Goal: Check status

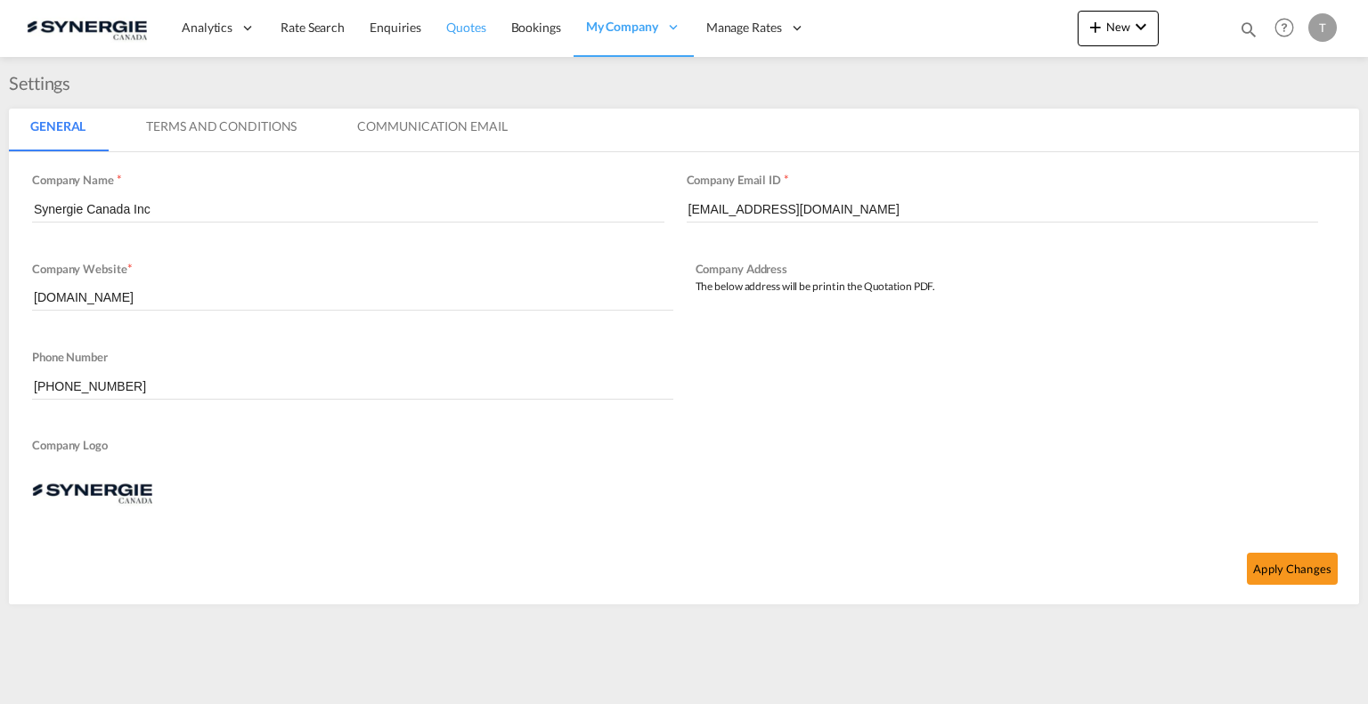
click at [451, 27] on span "Quotes" at bounding box center [465, 27] width 39 height 15
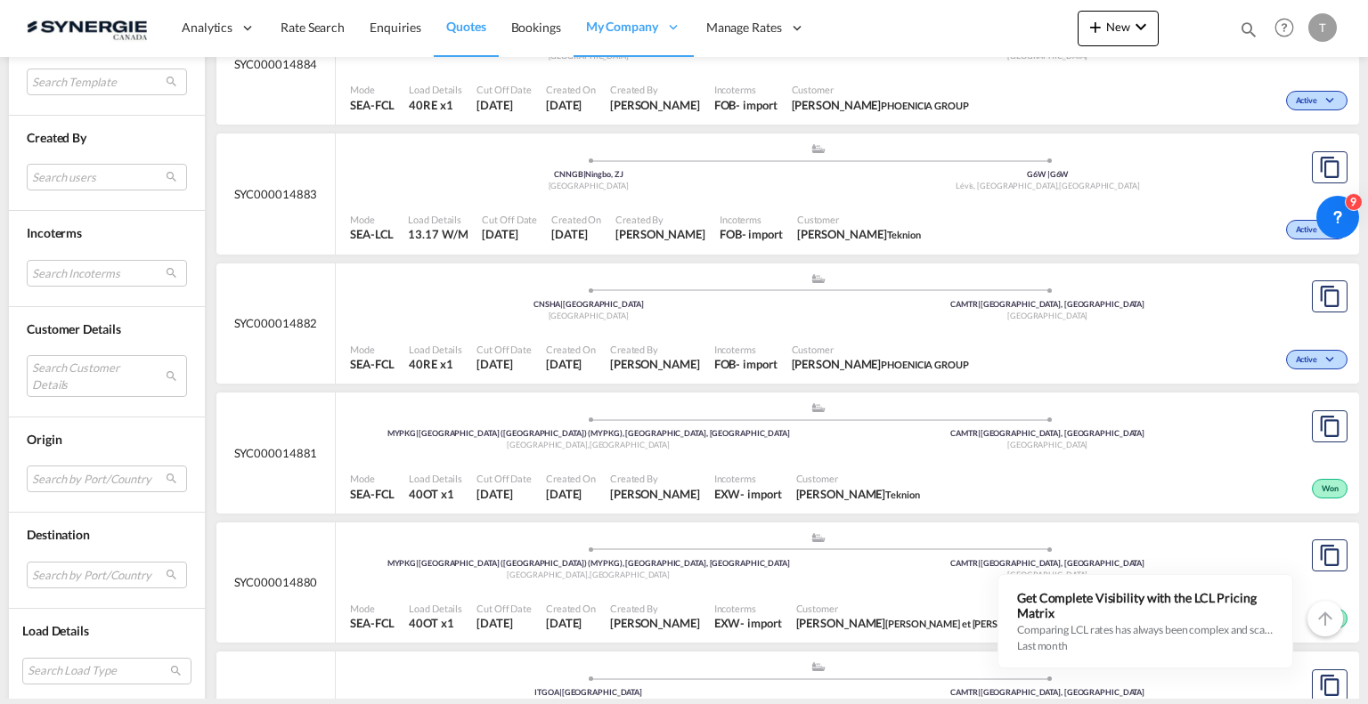
scroll to position [831, 0]
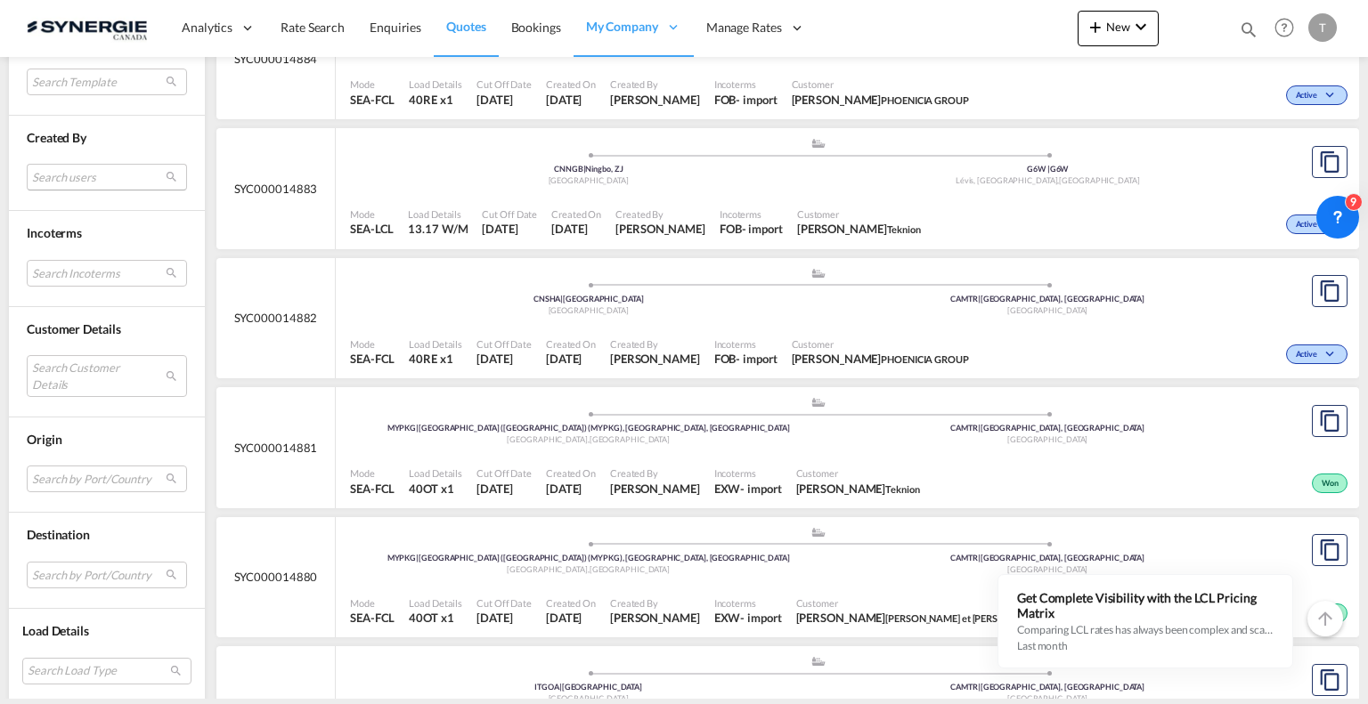
click at [117, 183] on md-select "Search users [PERSON_NAME] [PERSON_NAME][EMAIL_ADDRESS][DOMAIN_NAME] [PERSON_NA…" at bounding box center [107, 177] width 160 height 27
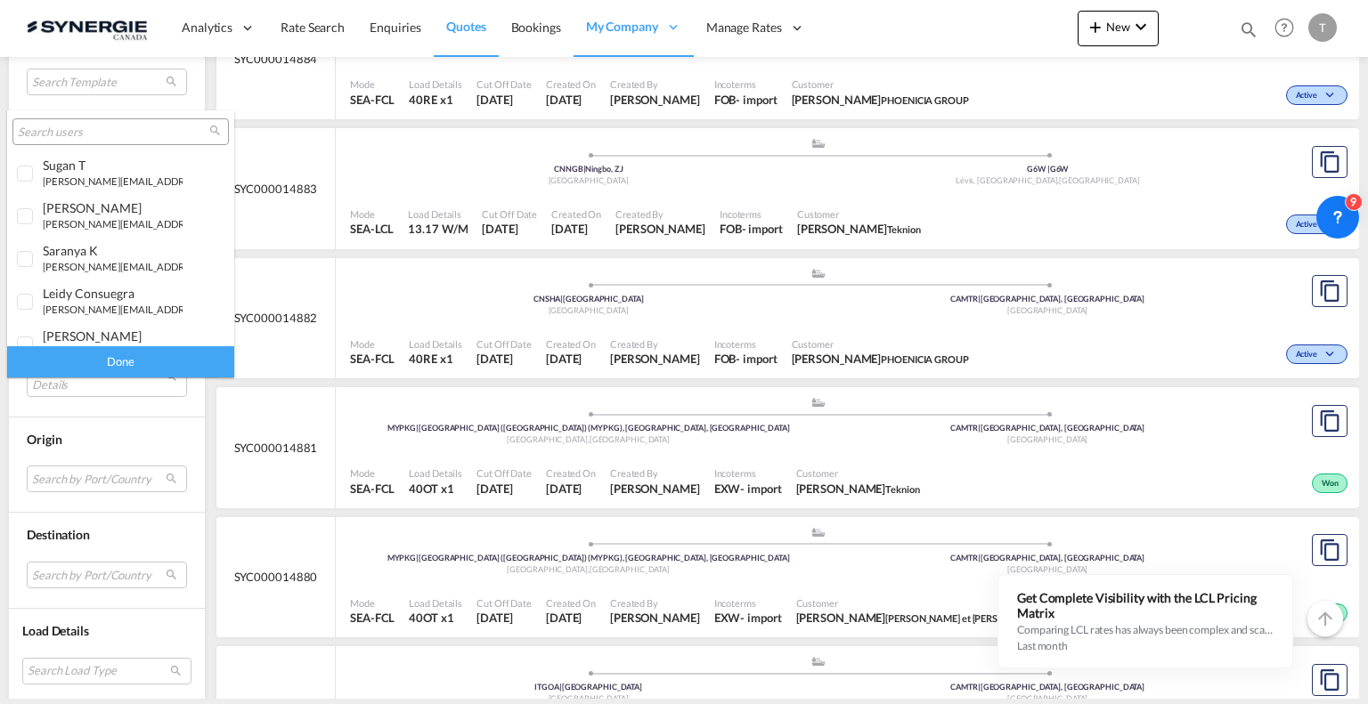
click at [125, 125] on input "search" at bounding box center [113, 133] width 191 height 16
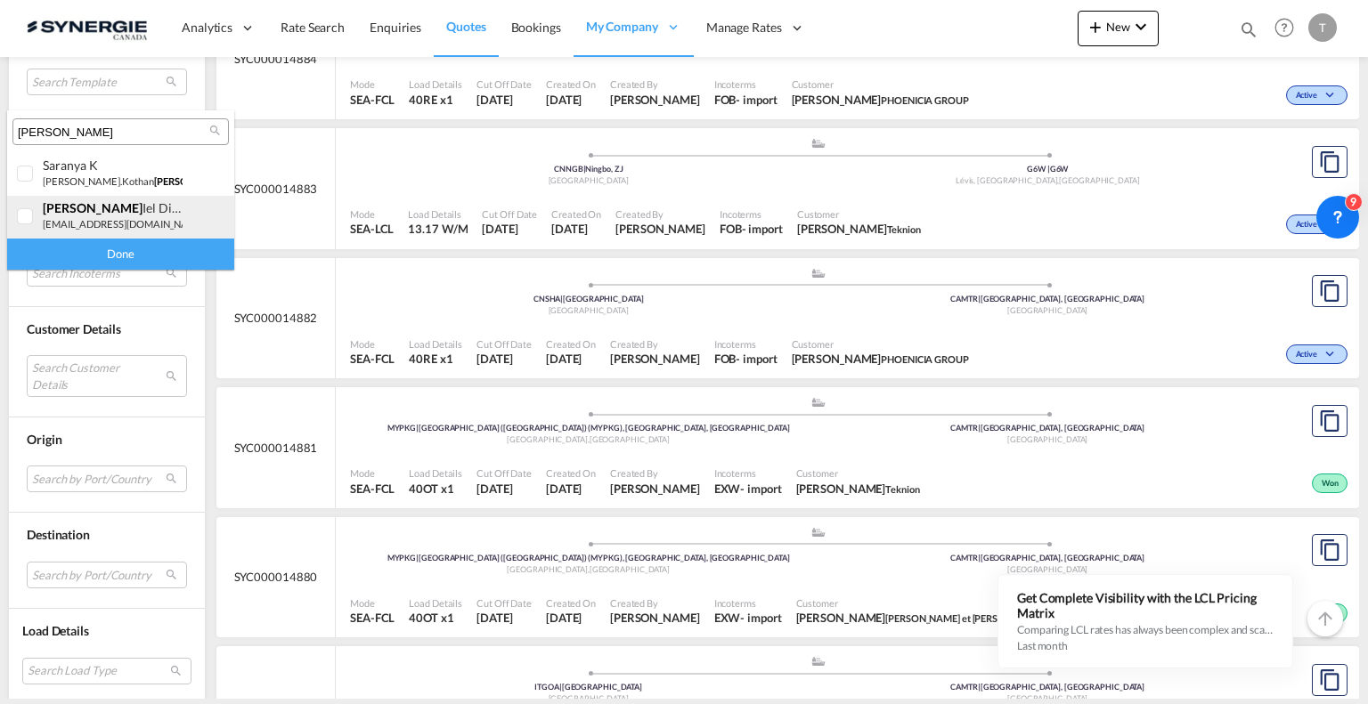
type input "[PERSON_NAME]"
click at [25, 219] on div at bounding box center [26, 217] width 18 height 18
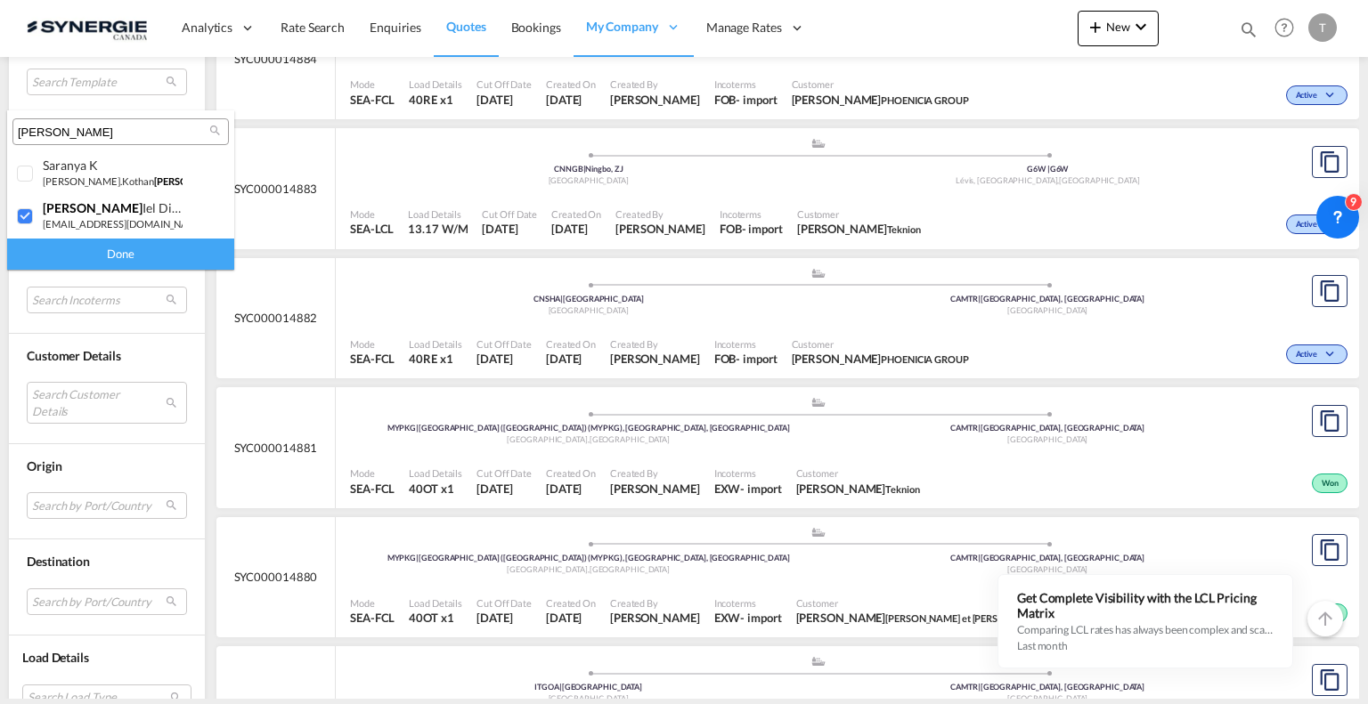
click at [142, 243] on div "Done" at bounding box center [120, 254] width 227 height 31
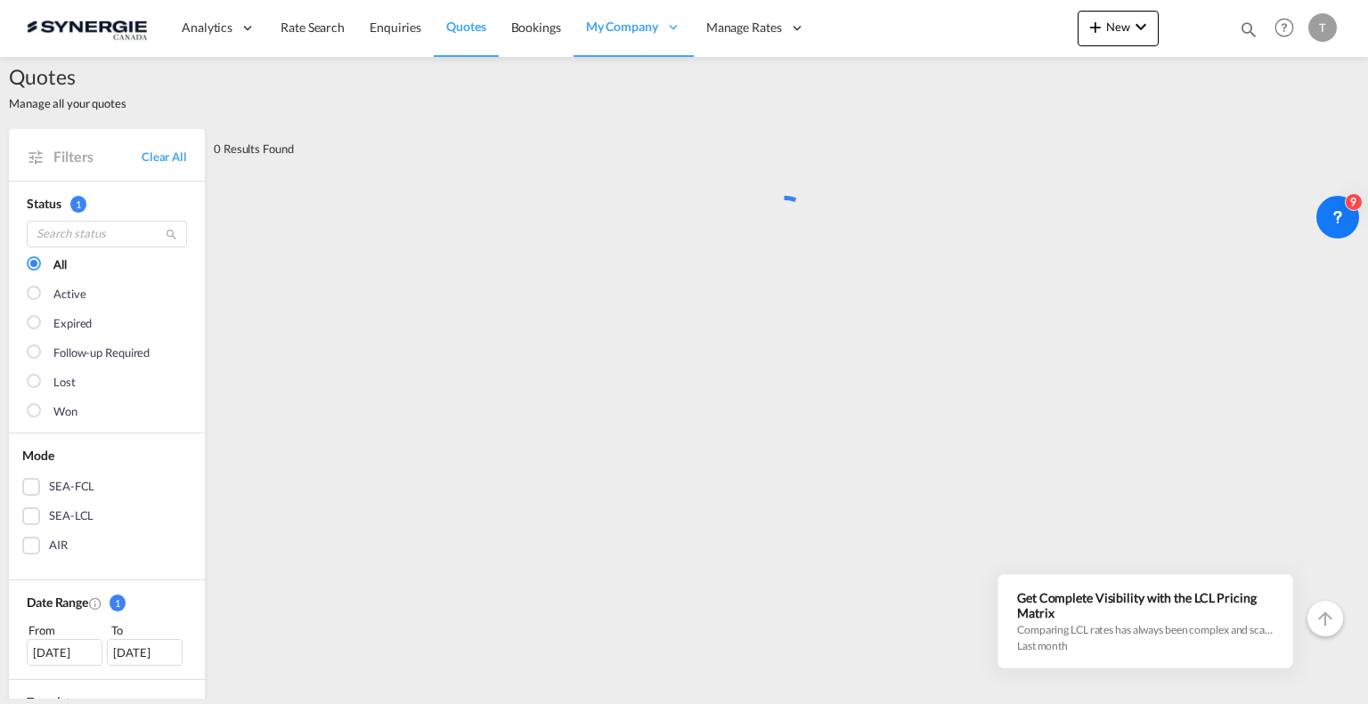
scroll to position [0, 0]
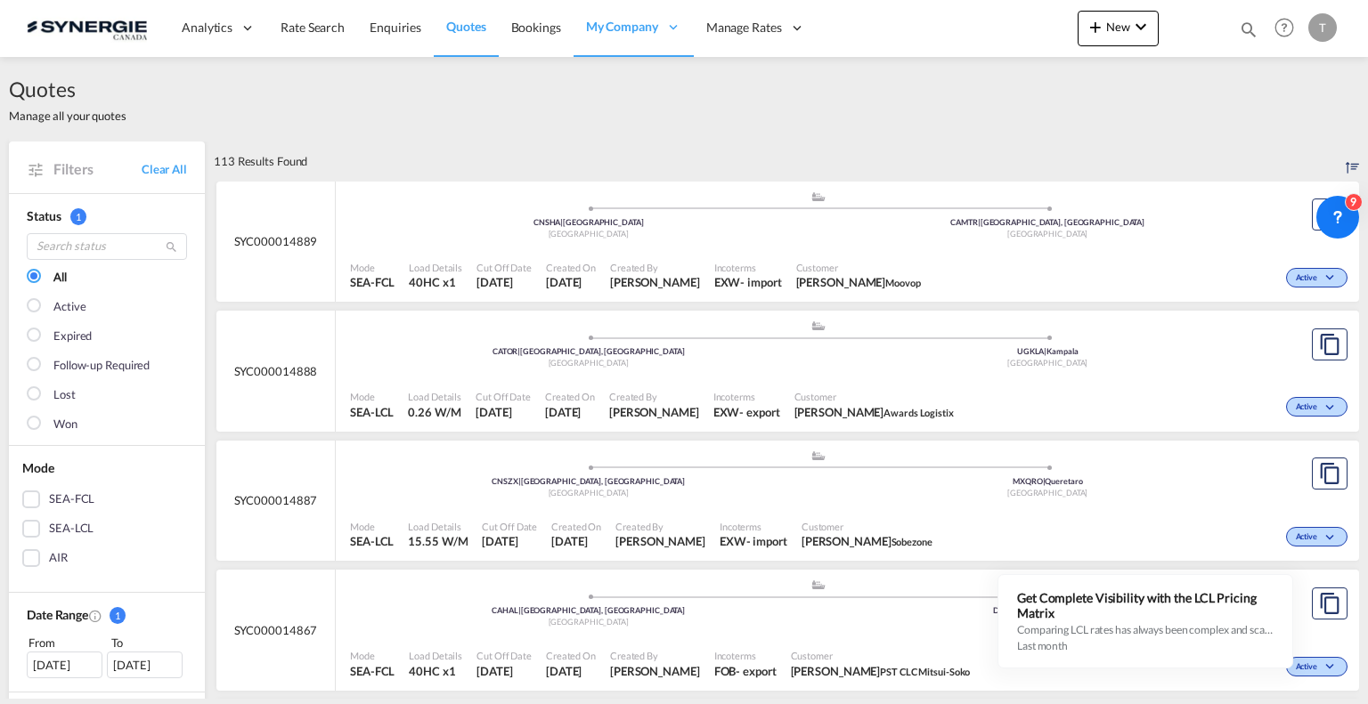
click at [54, 656] on div "[DATE]" at bounding box center [65, 665] width 76 height 27
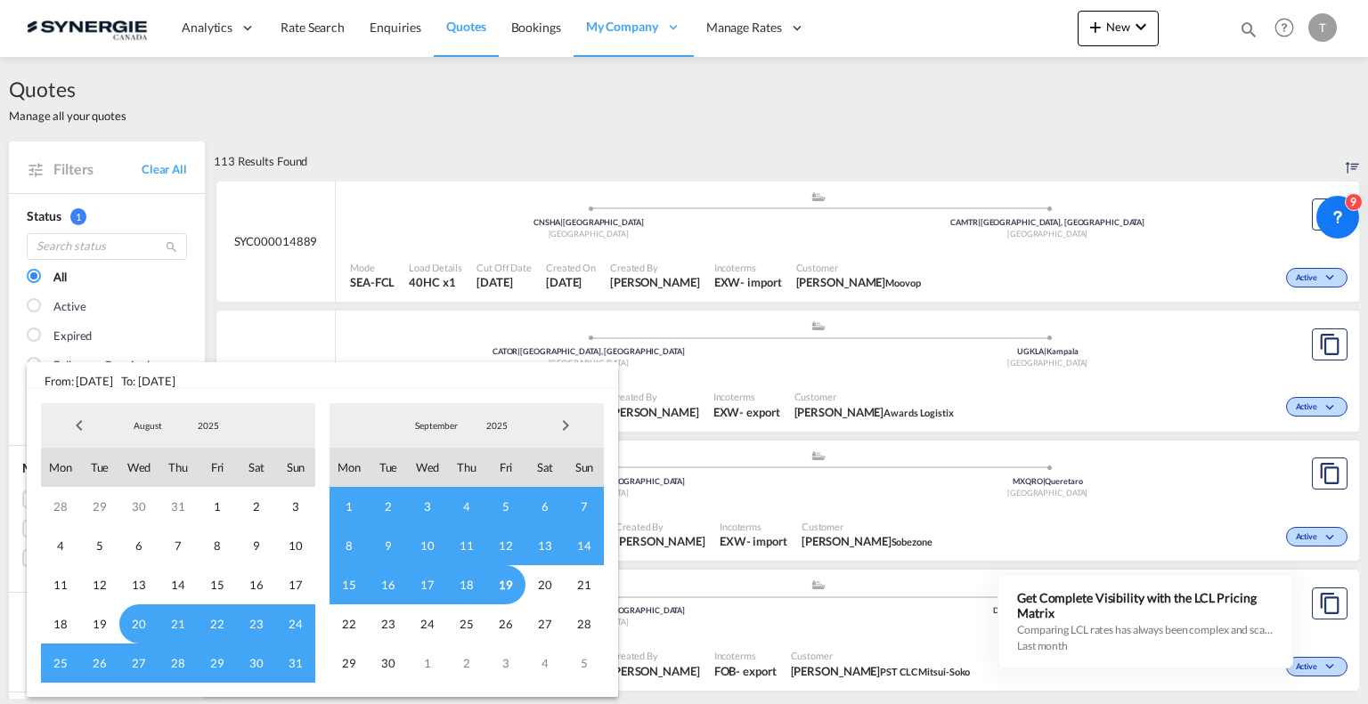
click at [338, 547] on span "8" at bounding box center [349, 545] width 39 height 39
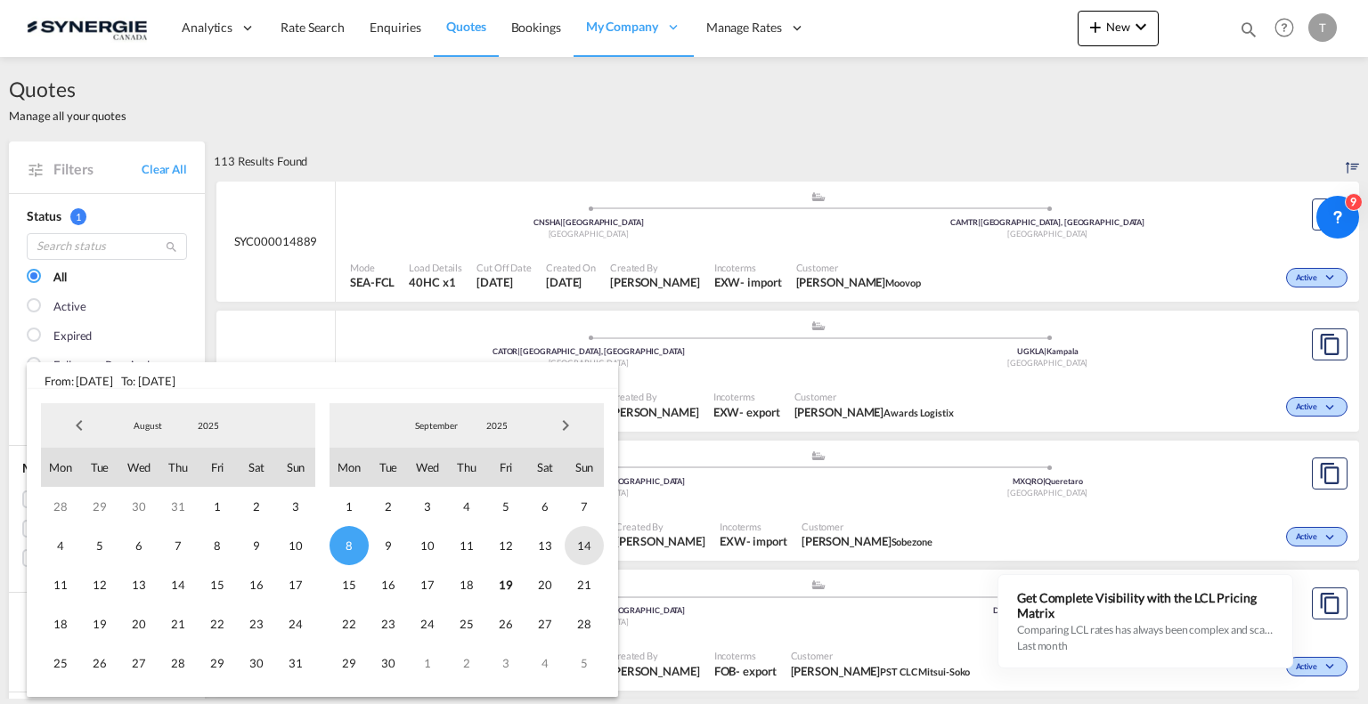
click at [582, 544] on span "14" at bounding box center [584, 545] width 39 height 39
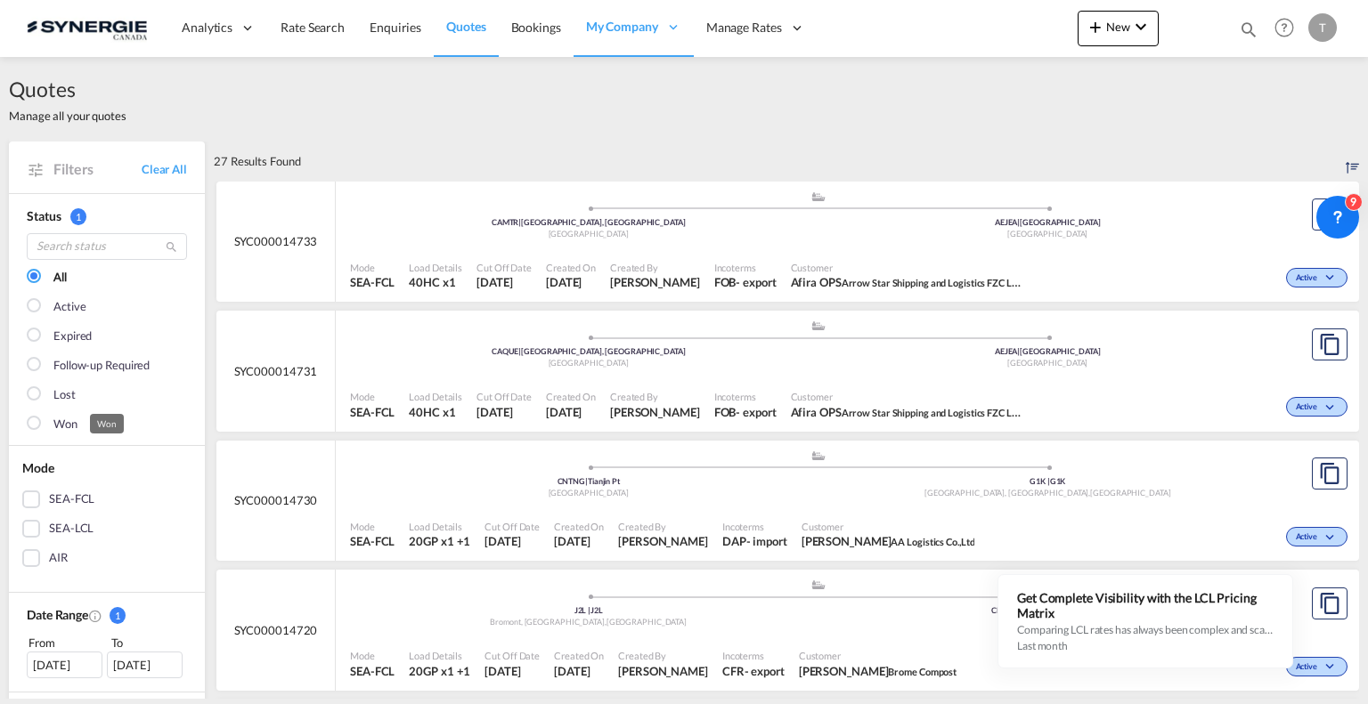
click at [74, 423] on div "Won" at bounding box center [65, 425] width 24 height 18
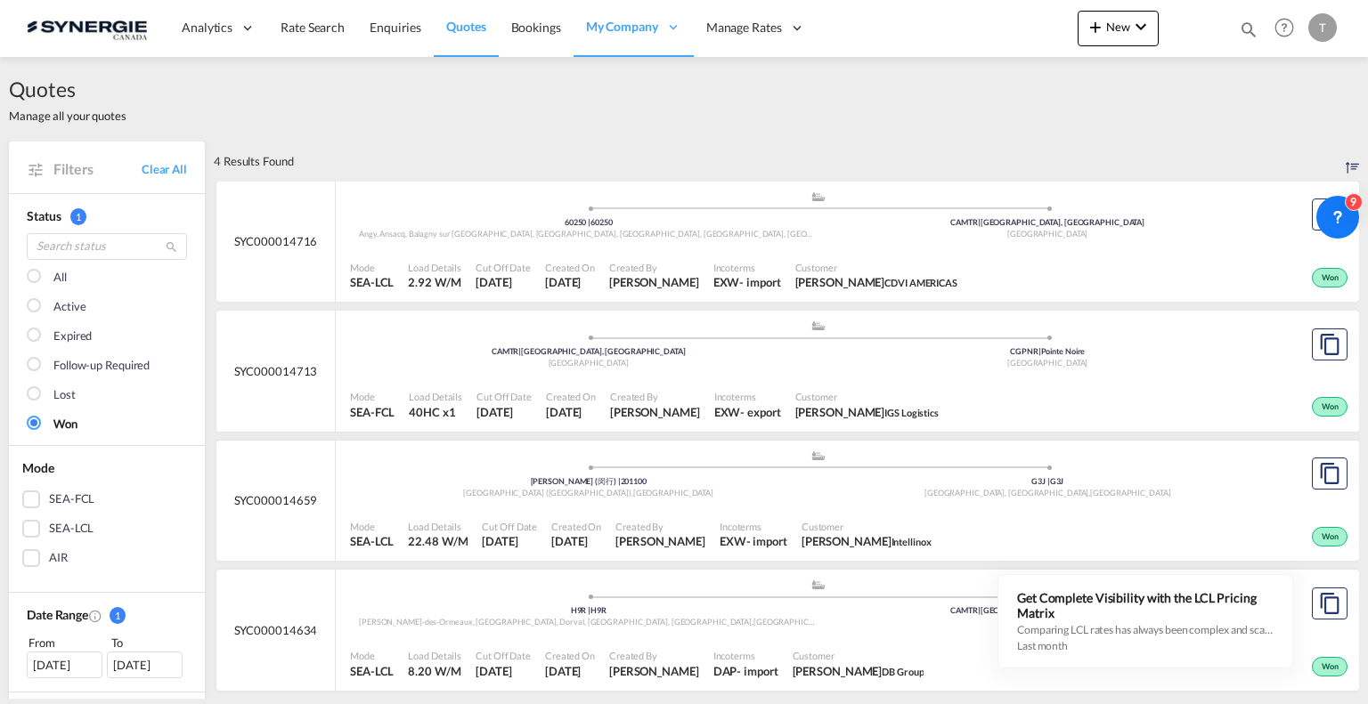
click at [46, 272] on md-checkbox "All" at bounding box center [107, 278] width 160 height 18
